Goal: Task Accomplishment & Management: Use online tool/utility

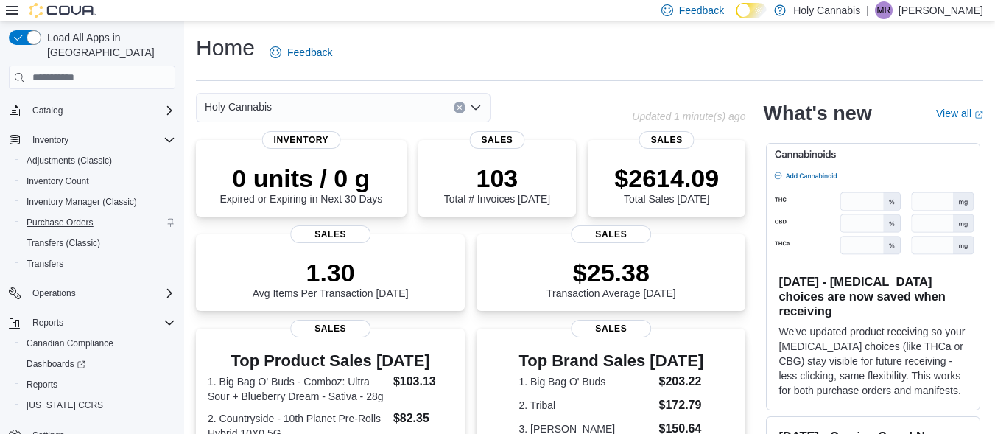
scroll to position [94, 0]
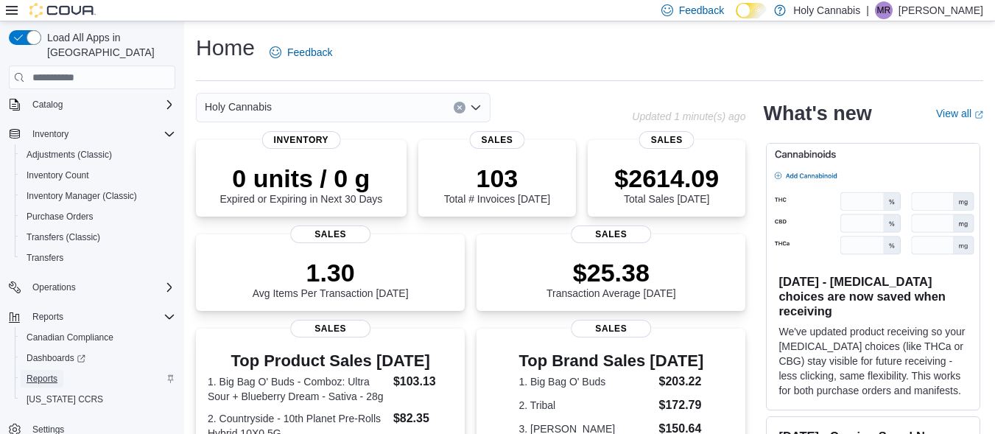
click at [57, 370] on link "Reports" at bounding box center [42, 379] width 43 height 18
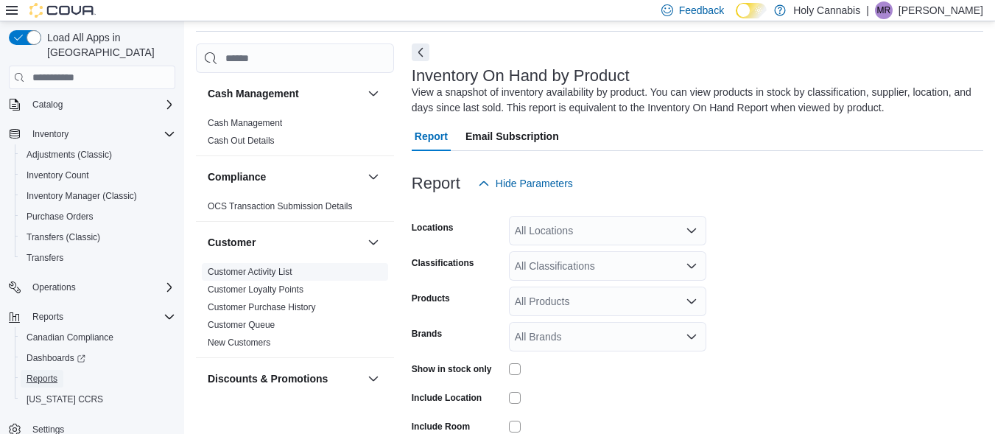
scroll to position [37, 0]
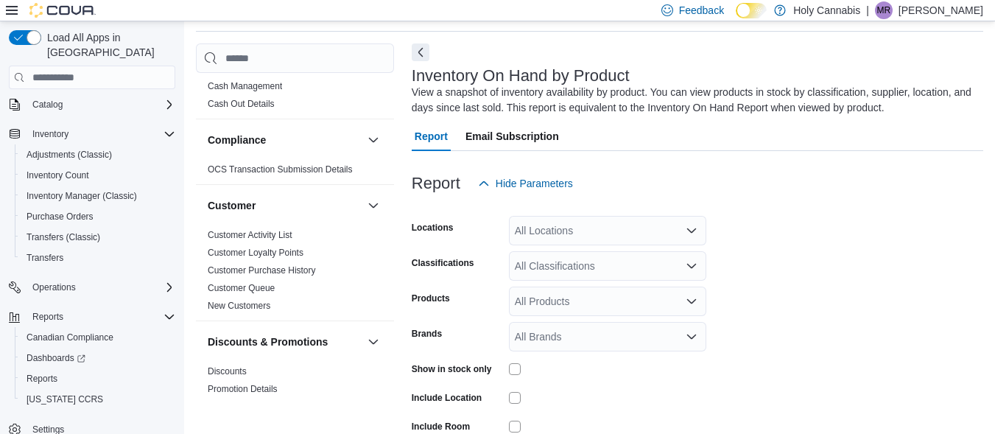
click at [554, 238] on div "All Locations" at bounding box center [607, 230] width 197 height 29
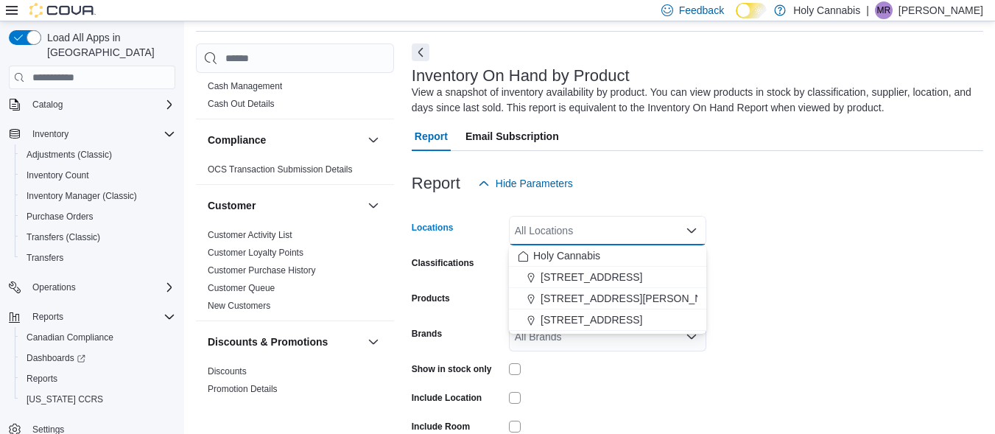
click at [795, 216] on form "Locations All Locations Combo box. Selected. Combo box input. All Locations. Ty…" at bounding box center [697, 352] width 571 height 309
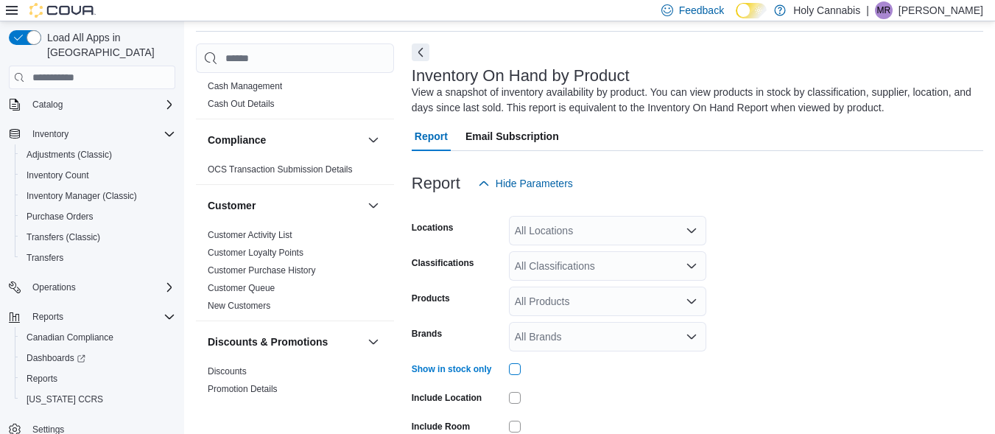
click at [603, 367] on div at bounding box center [607, 369] width 197 height 12
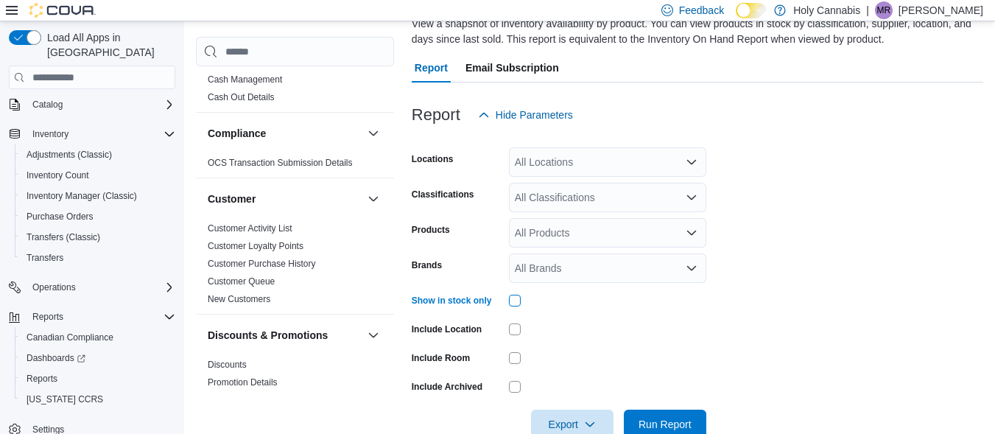
scroll to position [123, 0]
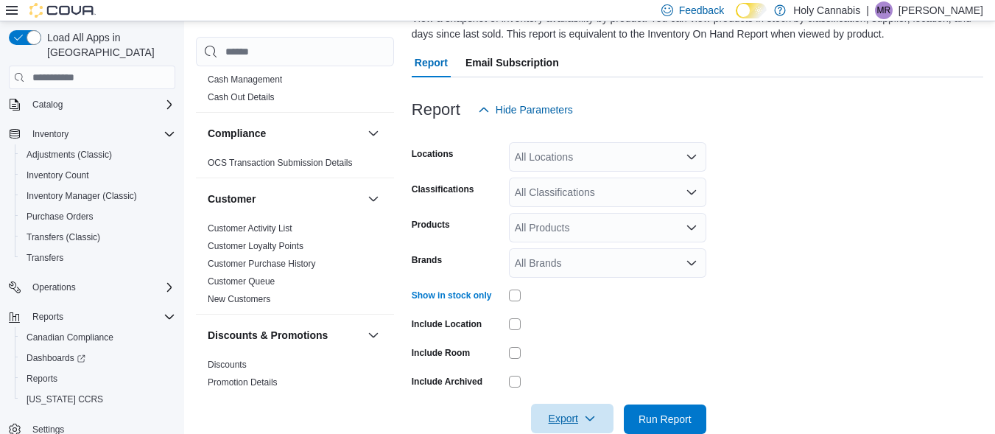
click at [576, 419] on span "Export" at bounding box center [572, 417] width 65 height 29
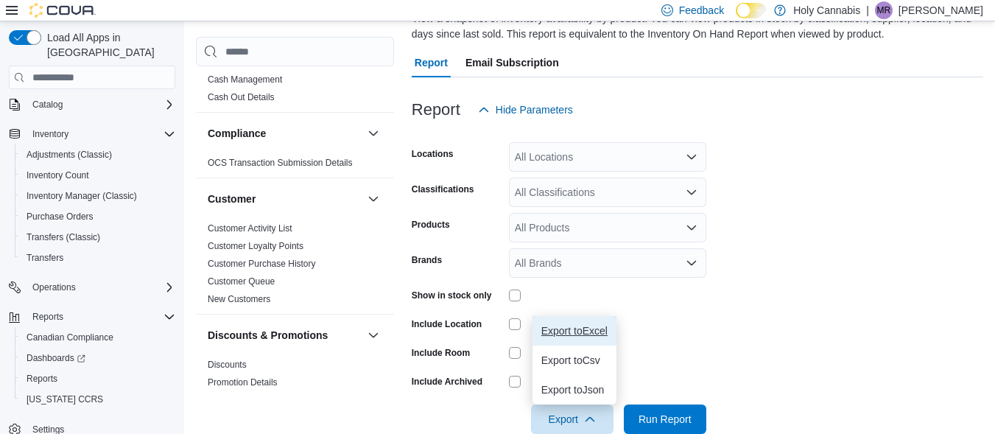
click at [563, 322] on button "Export to Excel" at bounding box center [574, 330] width 84 height 29
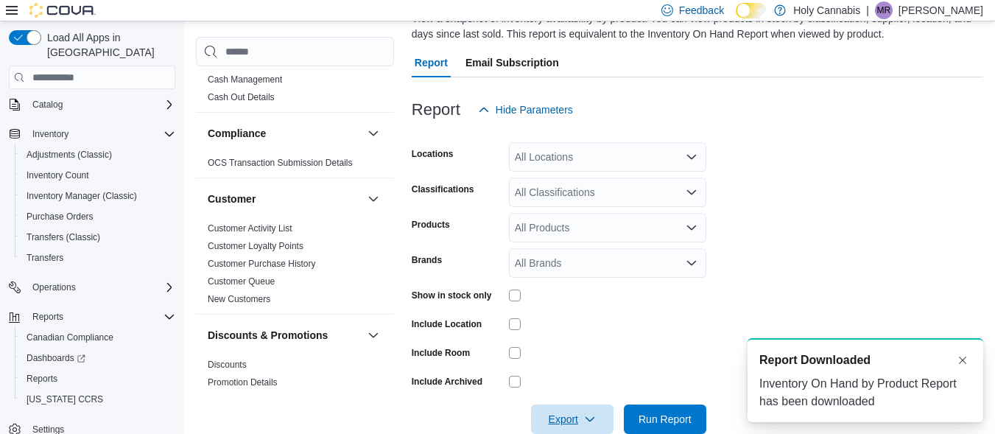
scroll to position [0, 0]
